Goal: Entertainment & Leisure: Browse casually

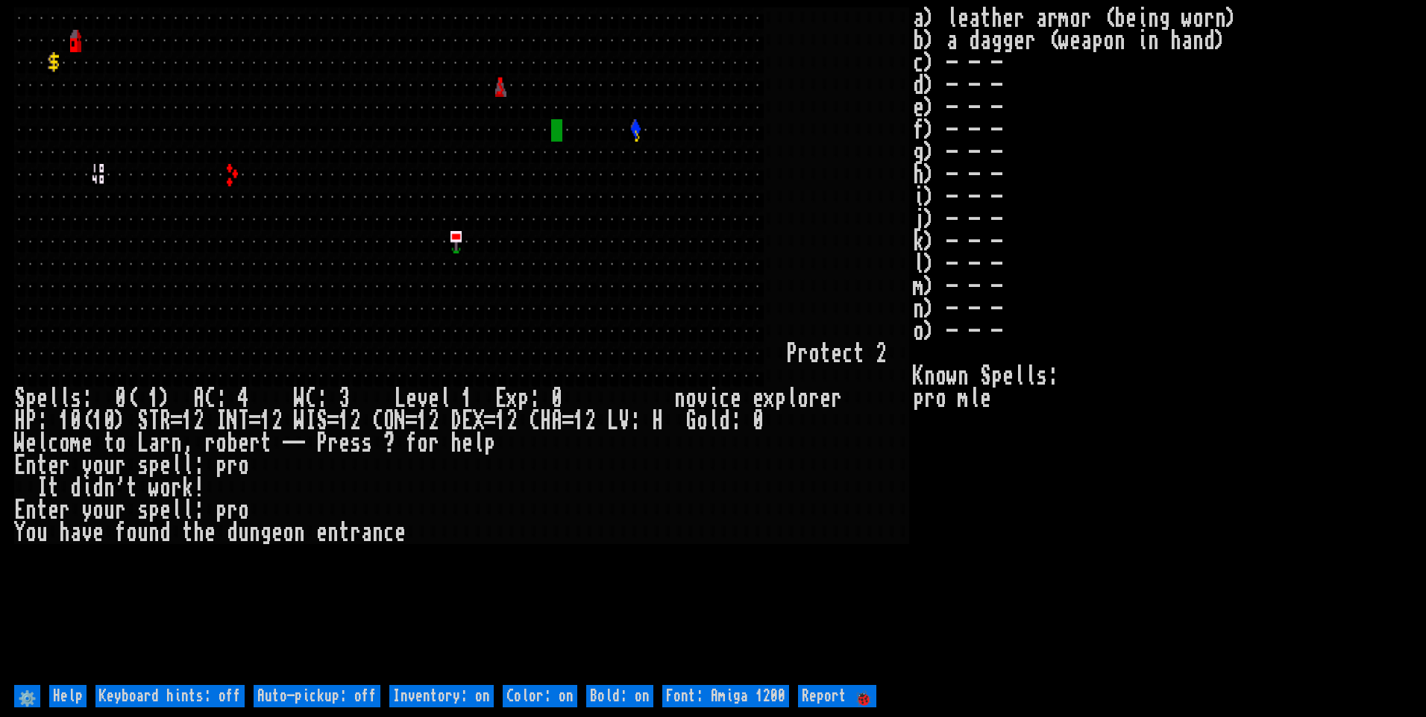
click at [355, 699] on off "Auto-pickup: off" at bounding box center [317, 696] width 127 height 22
type off "Auto-pickup: on"
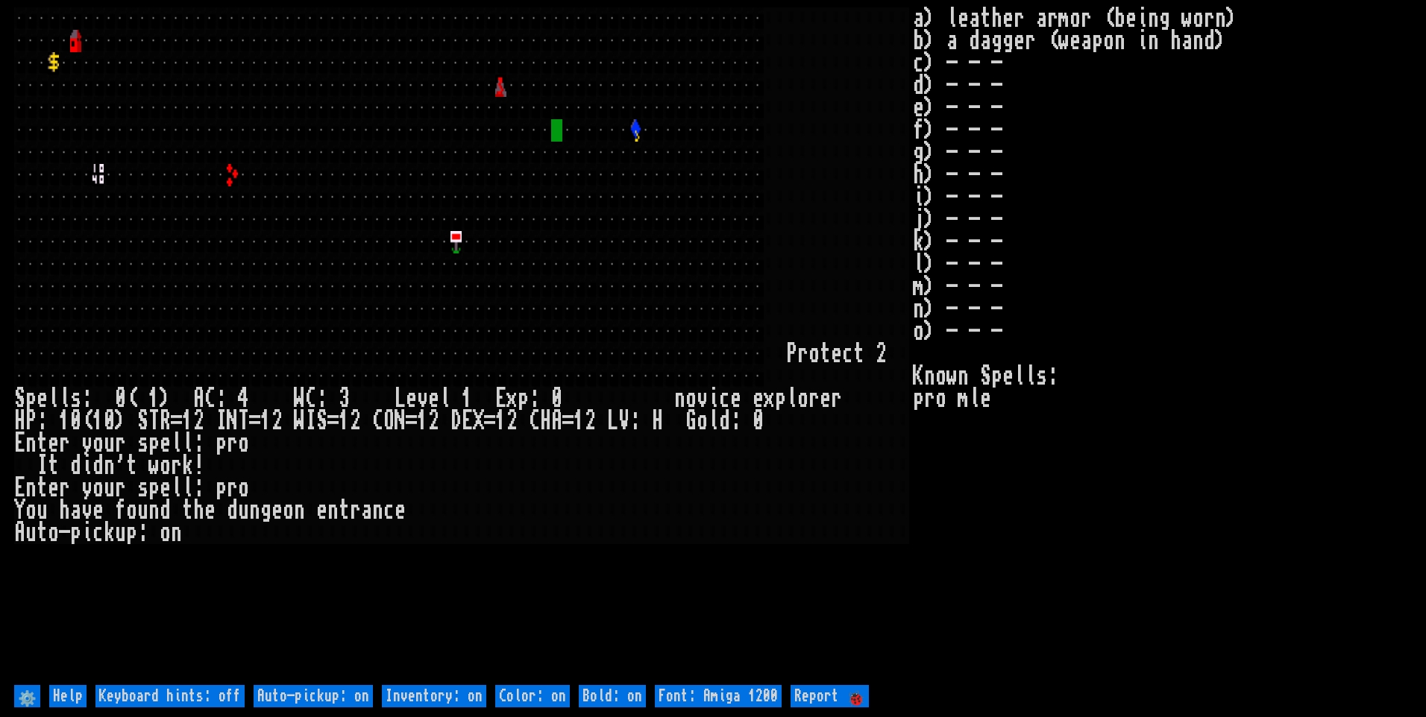
click at [420, 694] on on "Inventory: on" at bounding box center [434, 696] width 104 height 22
type on "Inventory: off"
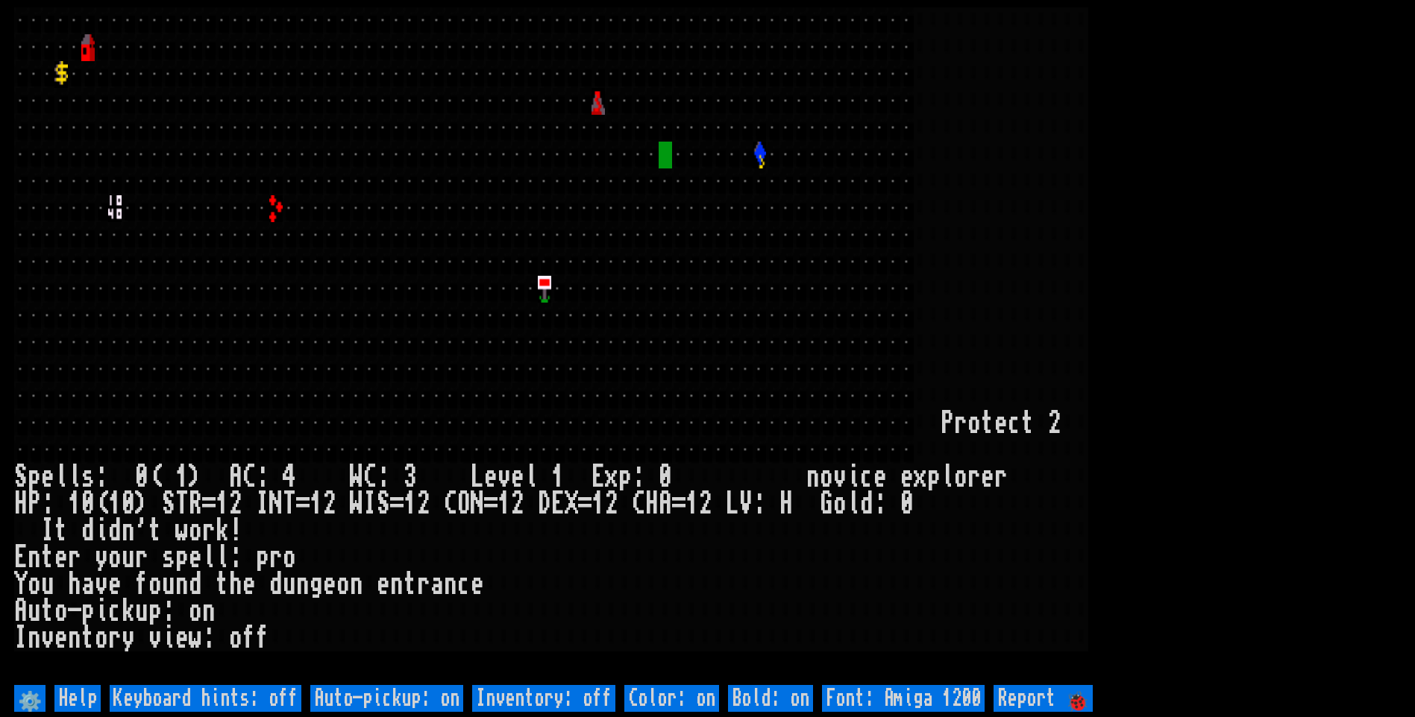
click at [1146, 341] on larn at bounding box center [707, 344] width 1386 height 674
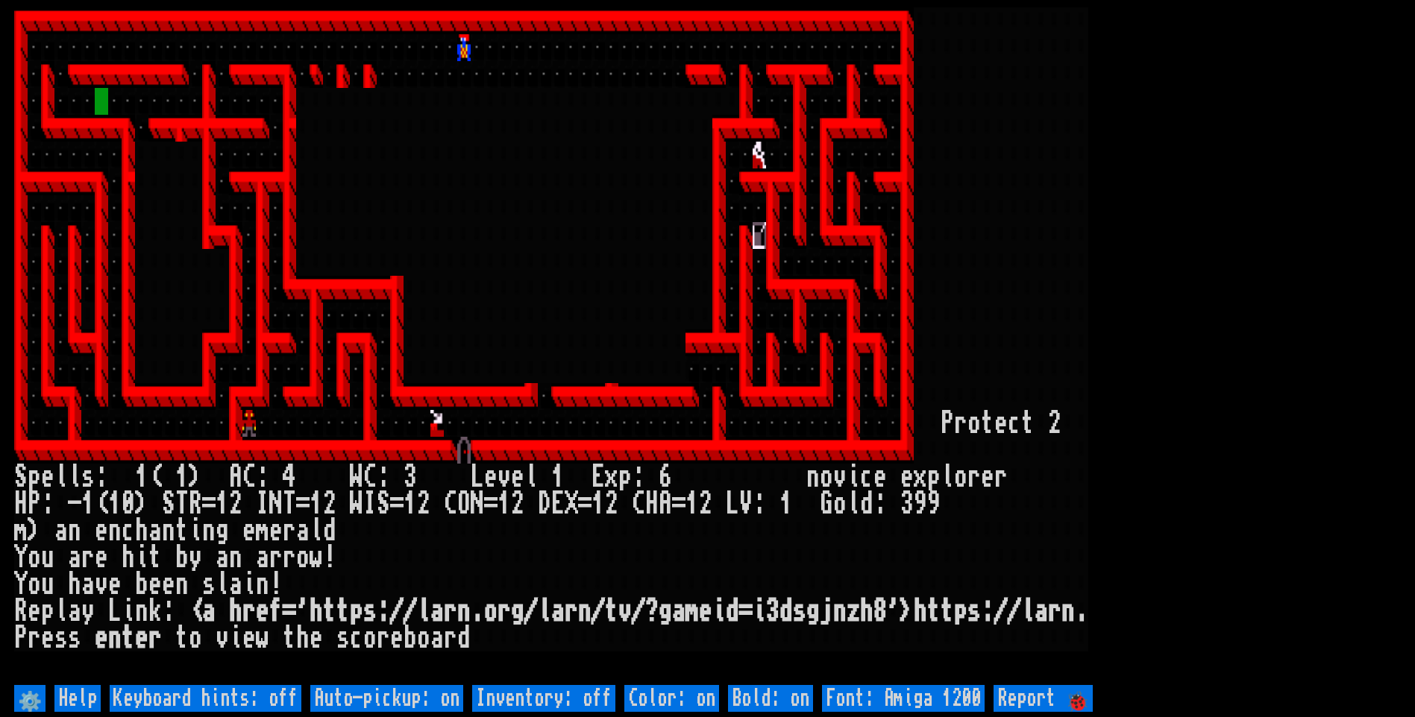
click at [1145, 346] on larn at bounding box center [707, 344] width 1386 height 674
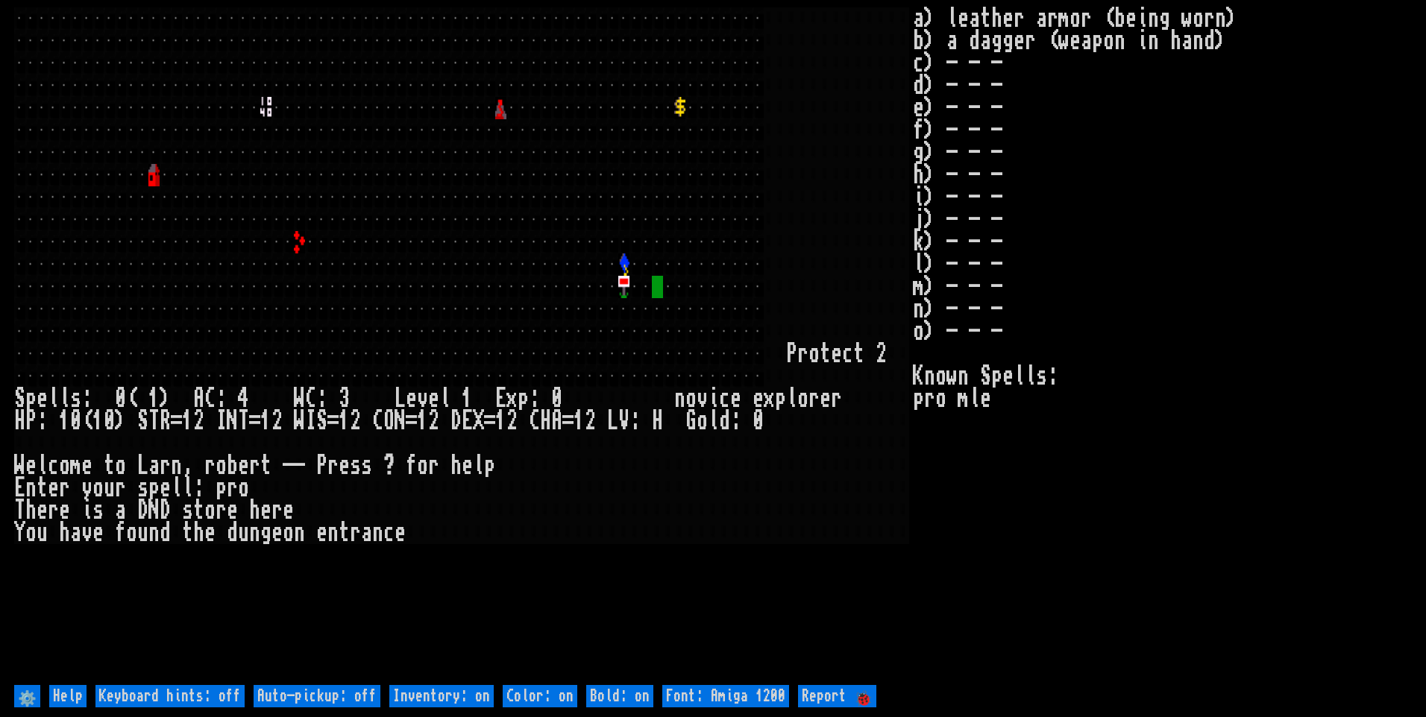
click at [366, 695] on off "Auto-pickup: off" at bounding box center [317, 696] width 127 height 22
type off "Auto-pickup: on"
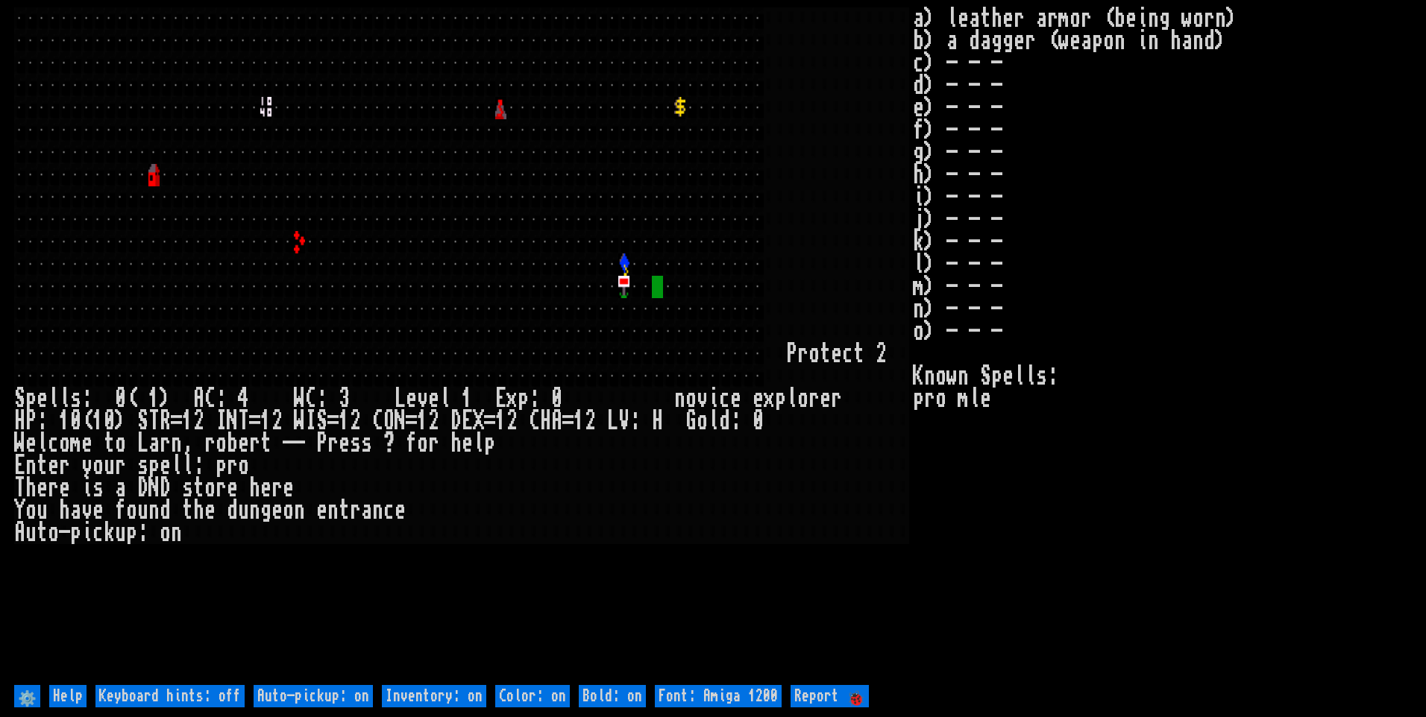
click at [414, 695] on on "Inventory: on" at bounding box center [434, 696] width 104 height 22
type on "Inventory: off"
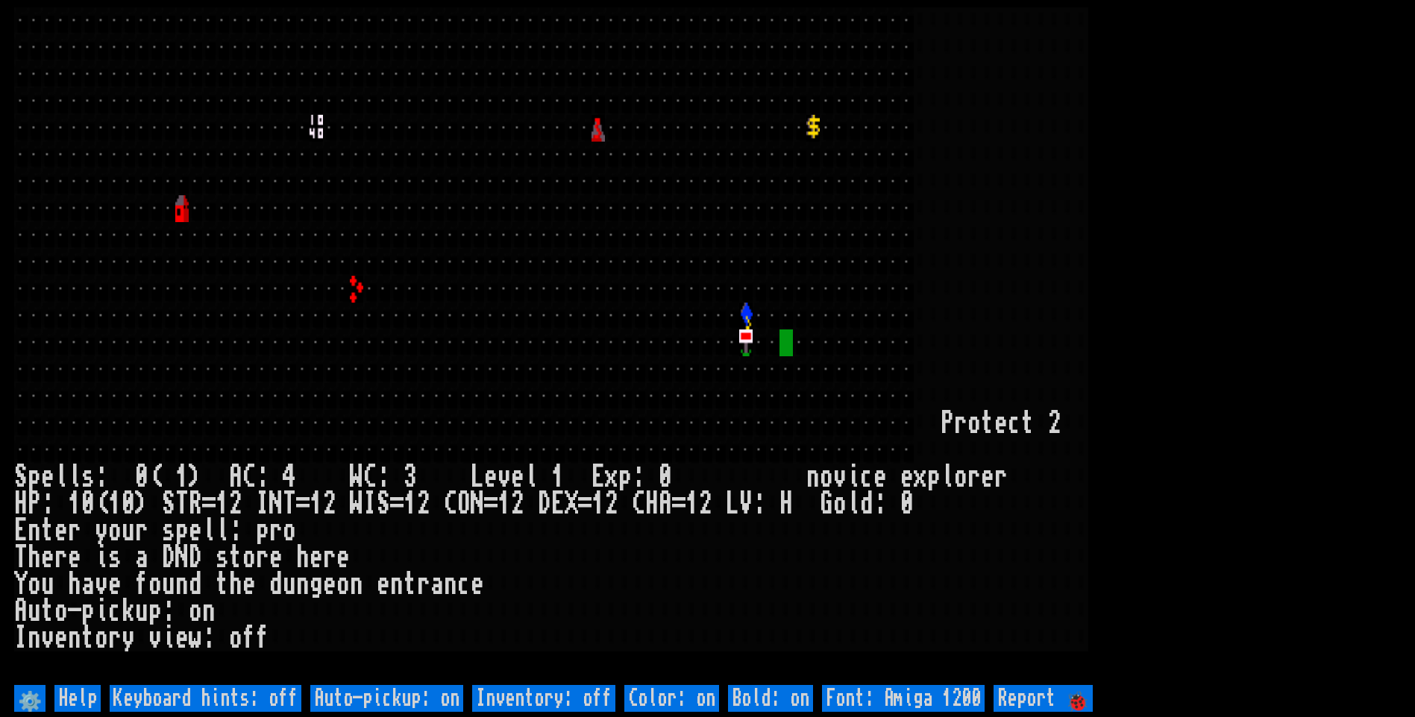
click at [1242, 395] on larn at bounding box center [707, 344] width 1386 height 674
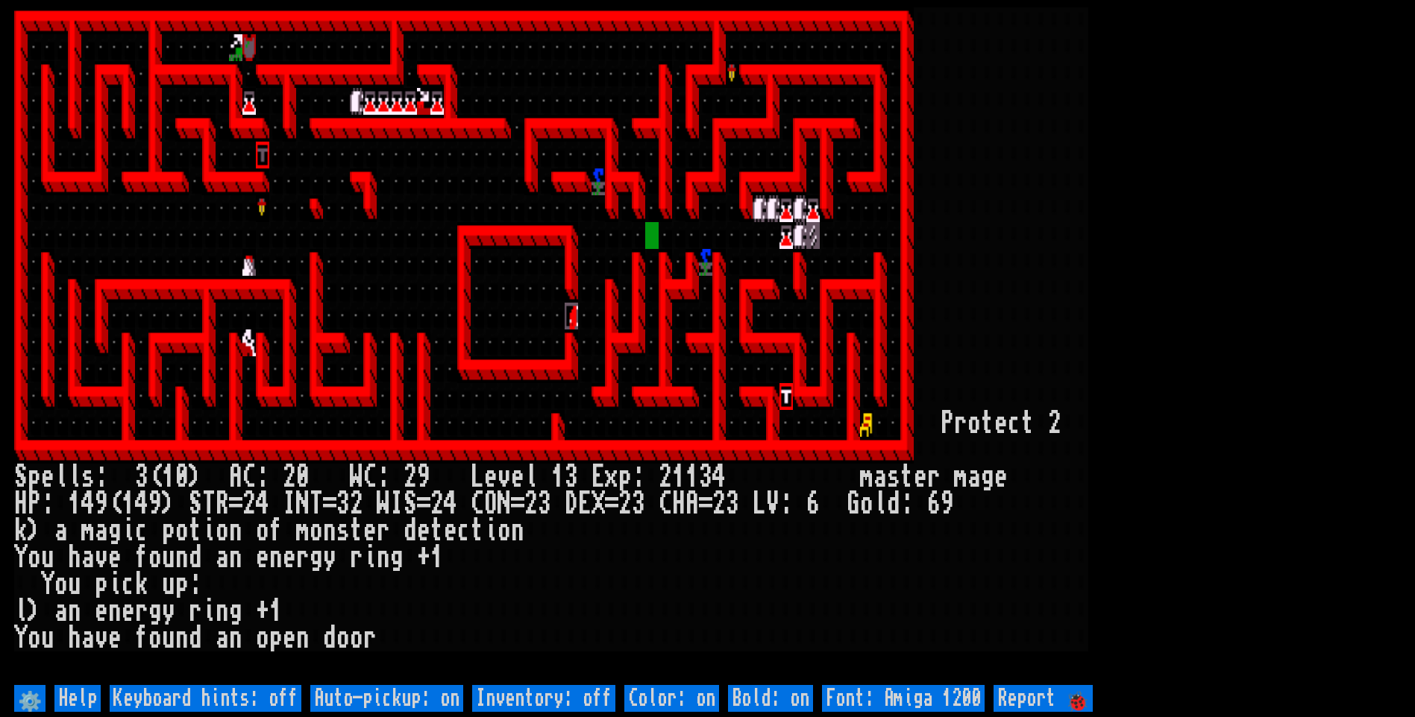
click at [428, 700] on off "Auto-pickup: on" at bounding box center [386, 698] width 153 height 27
type off "Auto-pickup: off"
